Goal: Task Accomplishment & Management: Use online tool/utility

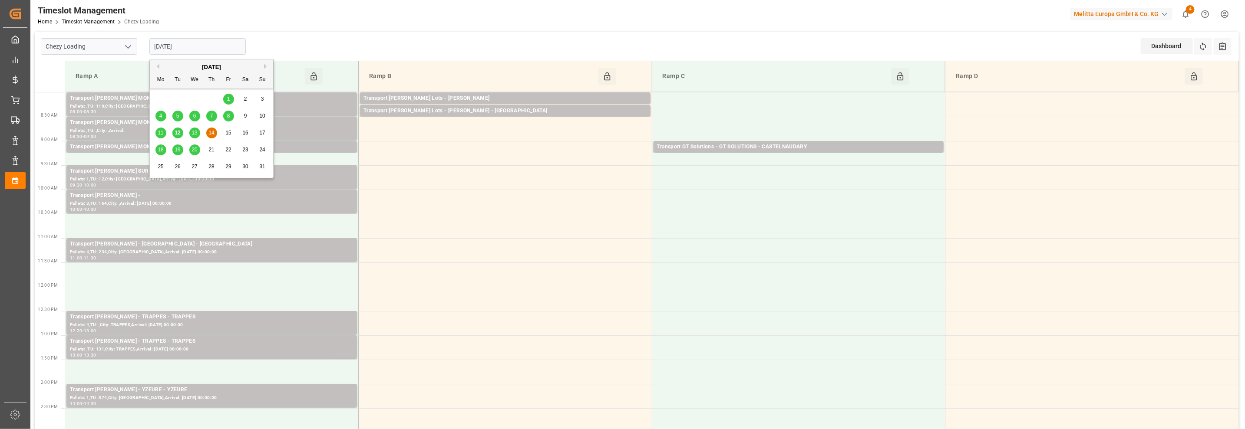
click at [169, 40] on input "[DATE]" at bounding box center [197, 46] width 96 height 16
click at [178, 133] on span "12" at bounding box center [178, 133] width 6 height 6
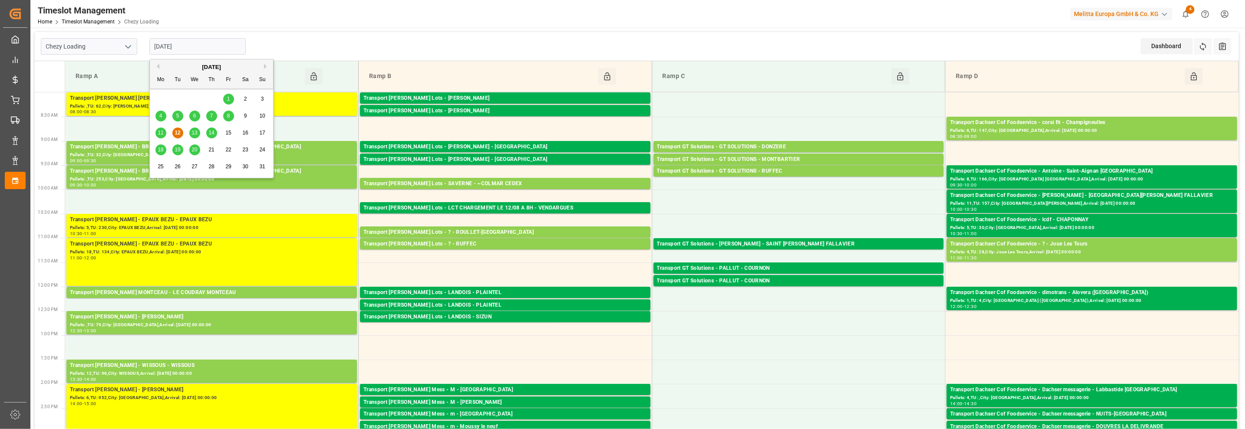
click at [172, 43] on input "[DATE]" at bounding box center [197, 46] width 96 height 16
click at [193, 133] on span "13" at bounding box center [194, 133] width 6 height 6
type input "[DATE]"
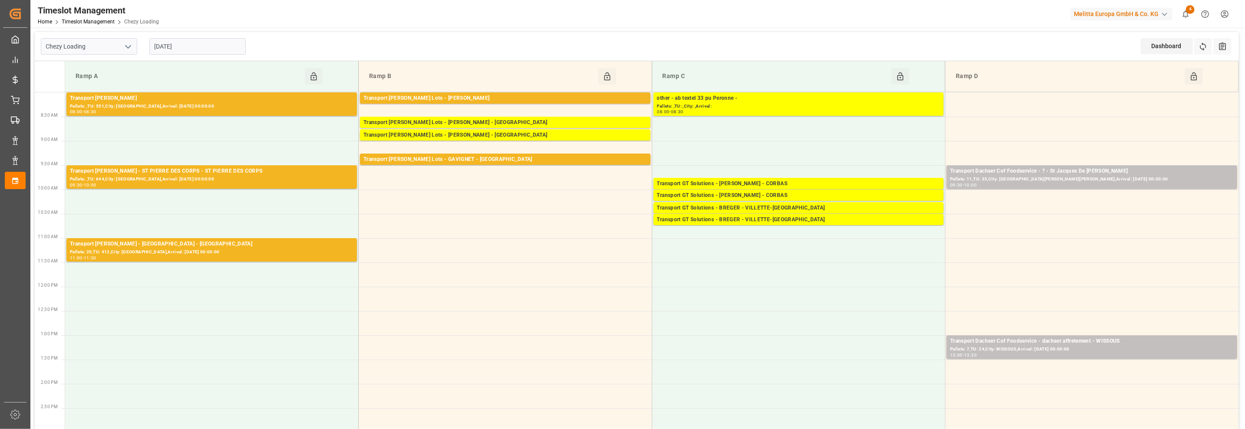
click at [191, 49] on input "[DATE]" at bounding box center [197, 46] width 96 height 16
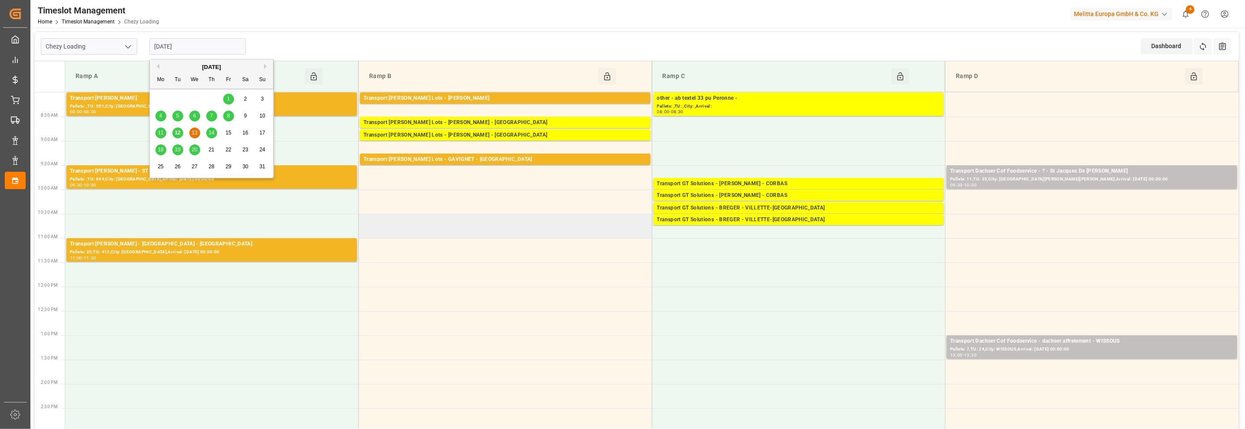
click at [460, 230] on td at bounding box center [505, 226] width 293 height 24
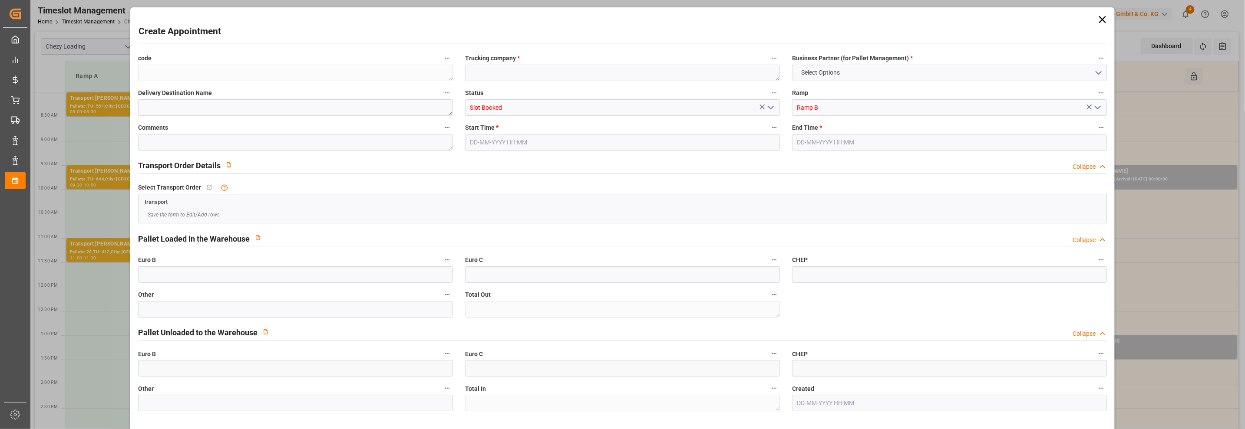
type input "0"
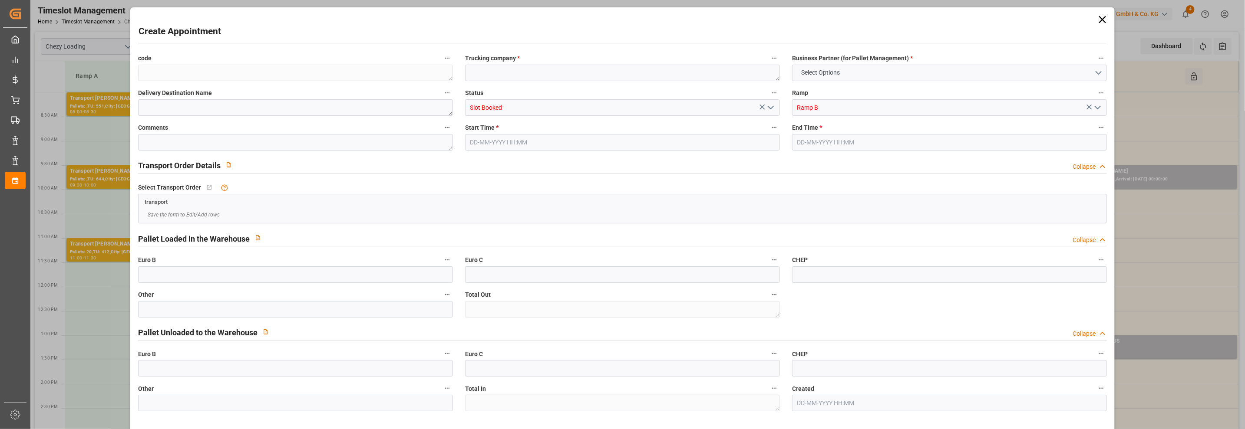
type input "0"
type input "[DATE] 10:30"
type input "[DATE] 11:00"
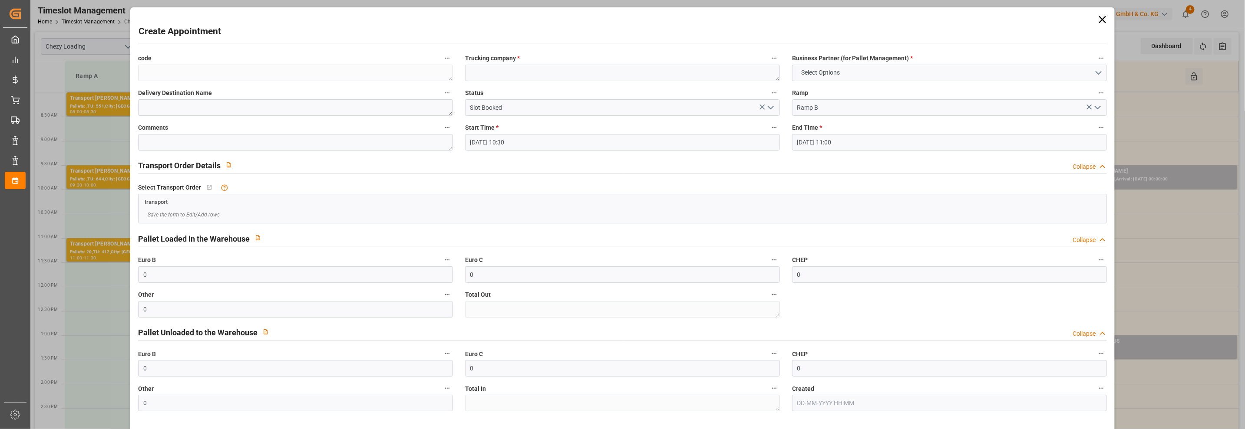
click at [1098, 20] on icon at bounding box center [1102, 19] width 12 height 12
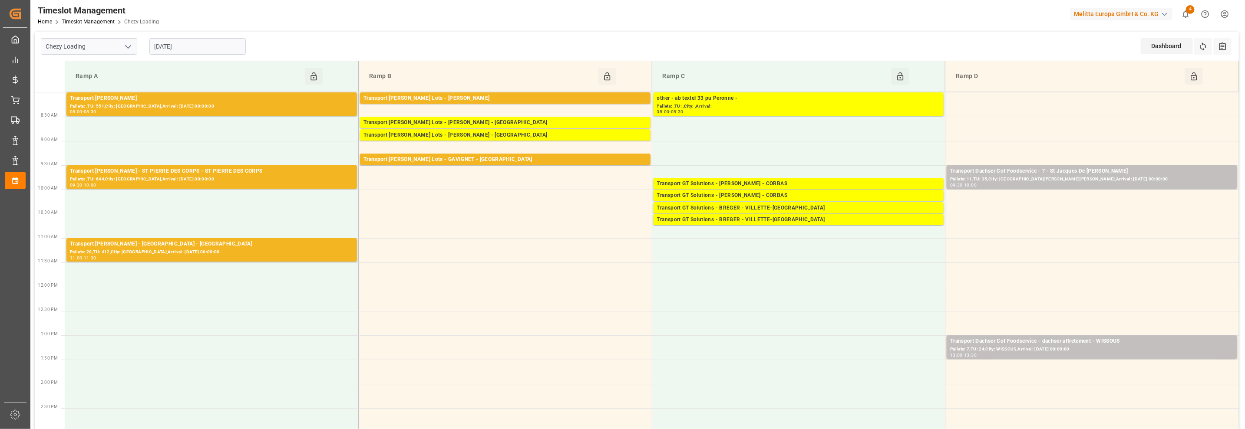
click at [127, 44] on icon "open menu" at bounding box center [128, 47] width 10 height 10
click at [92, 66] on div "Chezy Loading" at bounding box center [89, 66] width 96 height 20
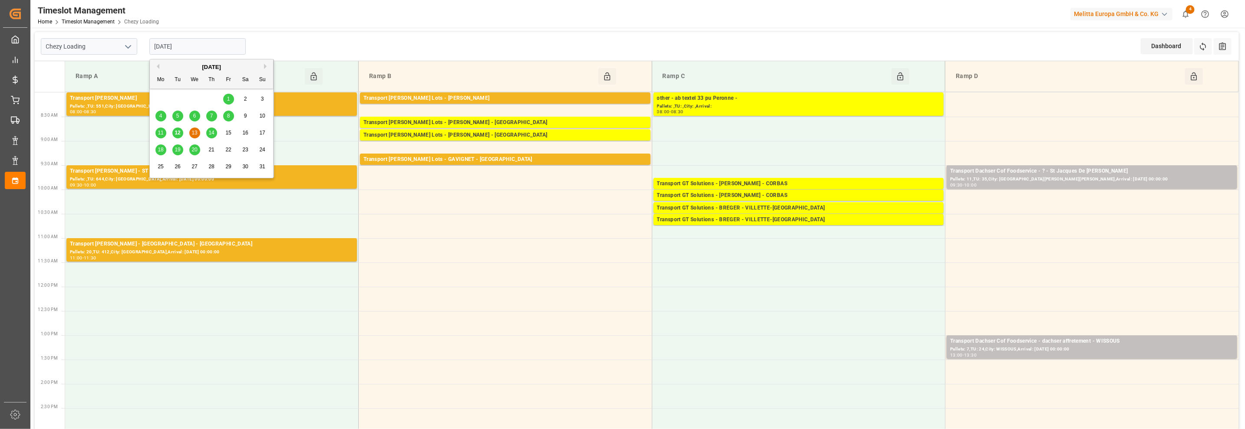
click at [189, 45] on input "[DATE]" at bounding box center [197, 46] width 96 height 16
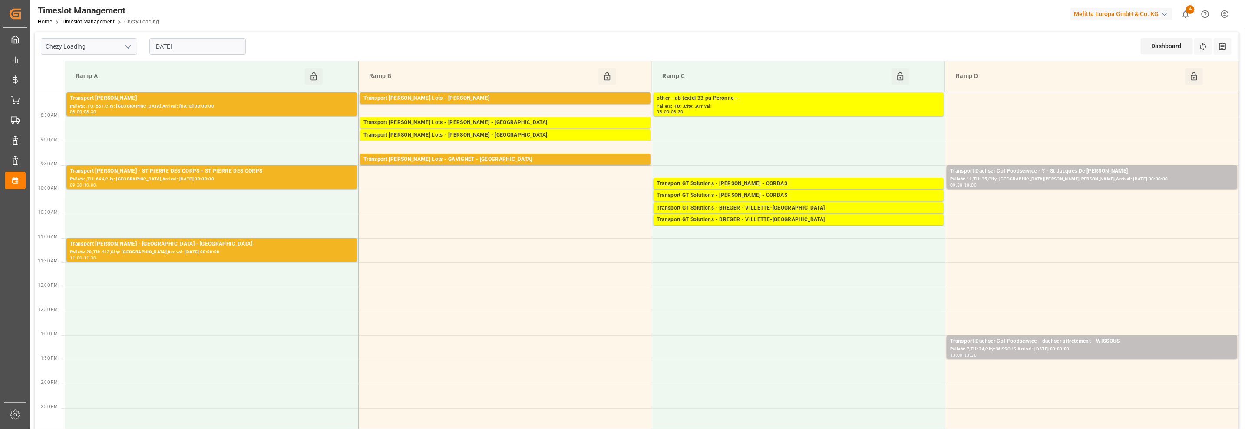
click at [294, 36] on div "Chezy Loading [DATE] Dashboard View Dashboard Refresh Time Slots All Audits" at bounding box center [637, 46] width 1204 height 29
click at [126, 49] on icon "open menu" at bounding box center [128, 47] width 10 height 10
drag, startPoint x: 96, startPoint y: 84, endPoint x: 267, endPoint y: 72, distance: 170.6
click at [96, 83] on div "Chezy Unloading" at bounding box center [89, 86] width 96 height 20
type input "Chezy Unloading"
